Goal: Information Seeking & Learning: Learn about a topic

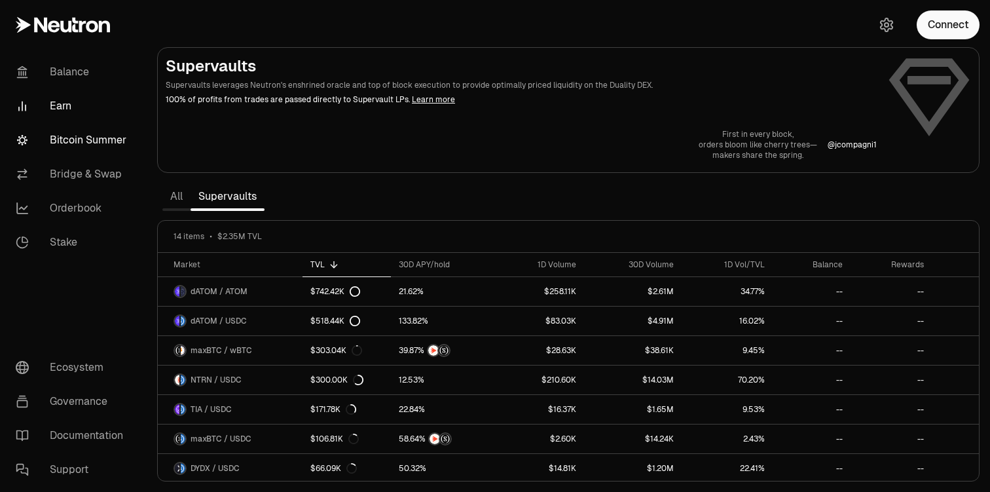
click at [99, 141] on link "Bitcoin Summer" at bounding box center [73, 140] width 136 height 34
